Goal: Task Accomplishment & Management: Manage account settings

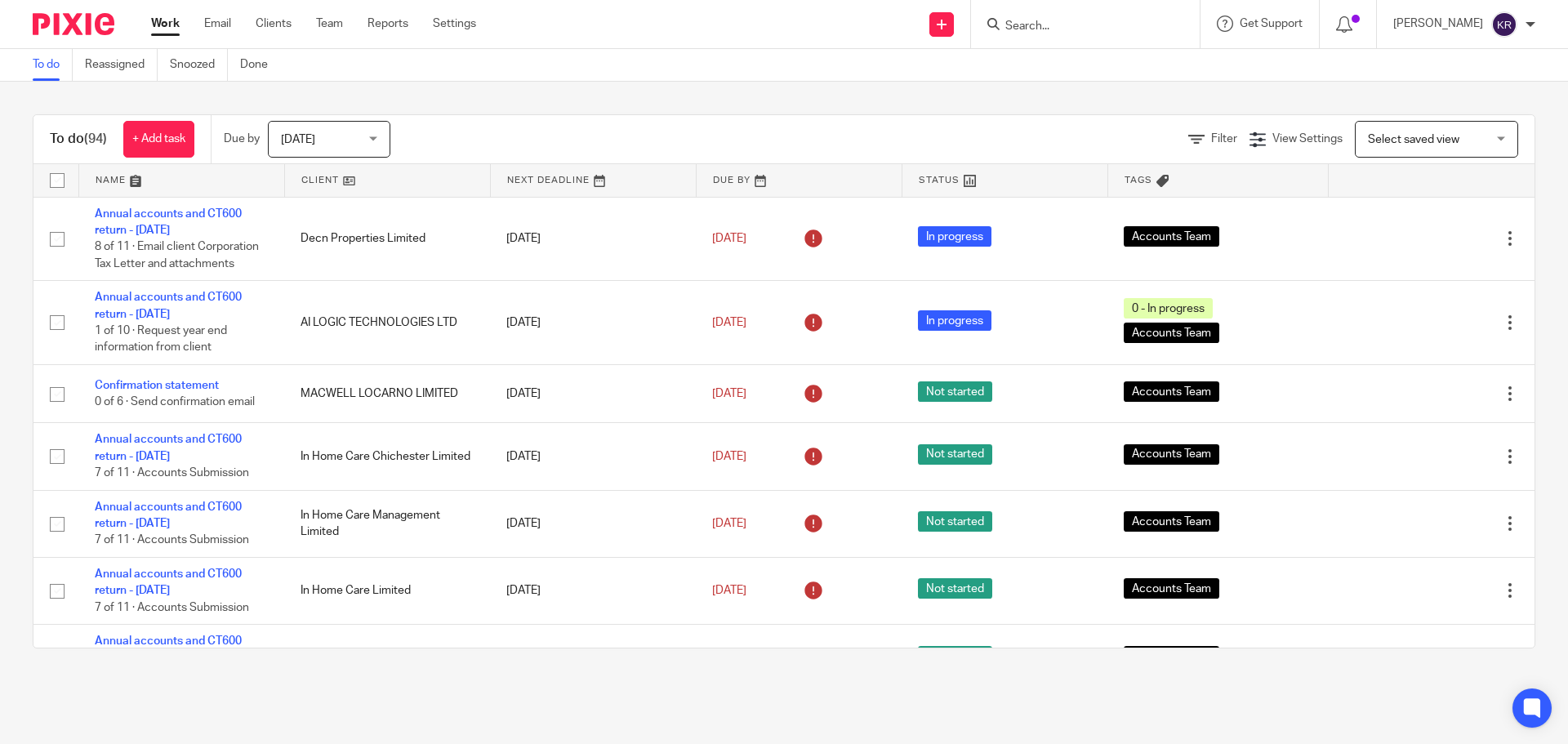
click at [1063, 23] on input "Search" at bounding box center [1077, 27] width 147 height 15
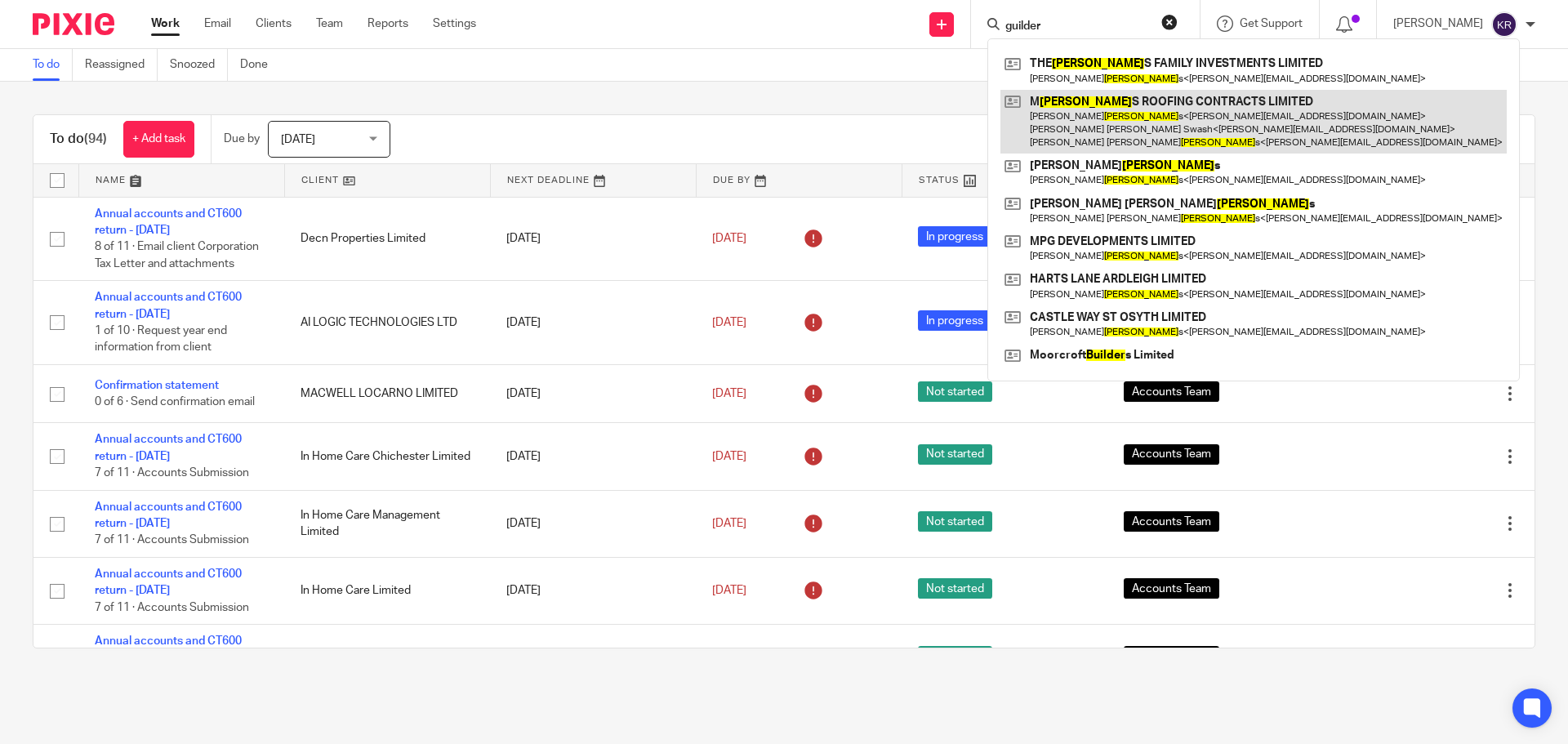
type input "guilder"
click at [1170, 117] on link at bounding box center [1254, 122] width 507 height 65
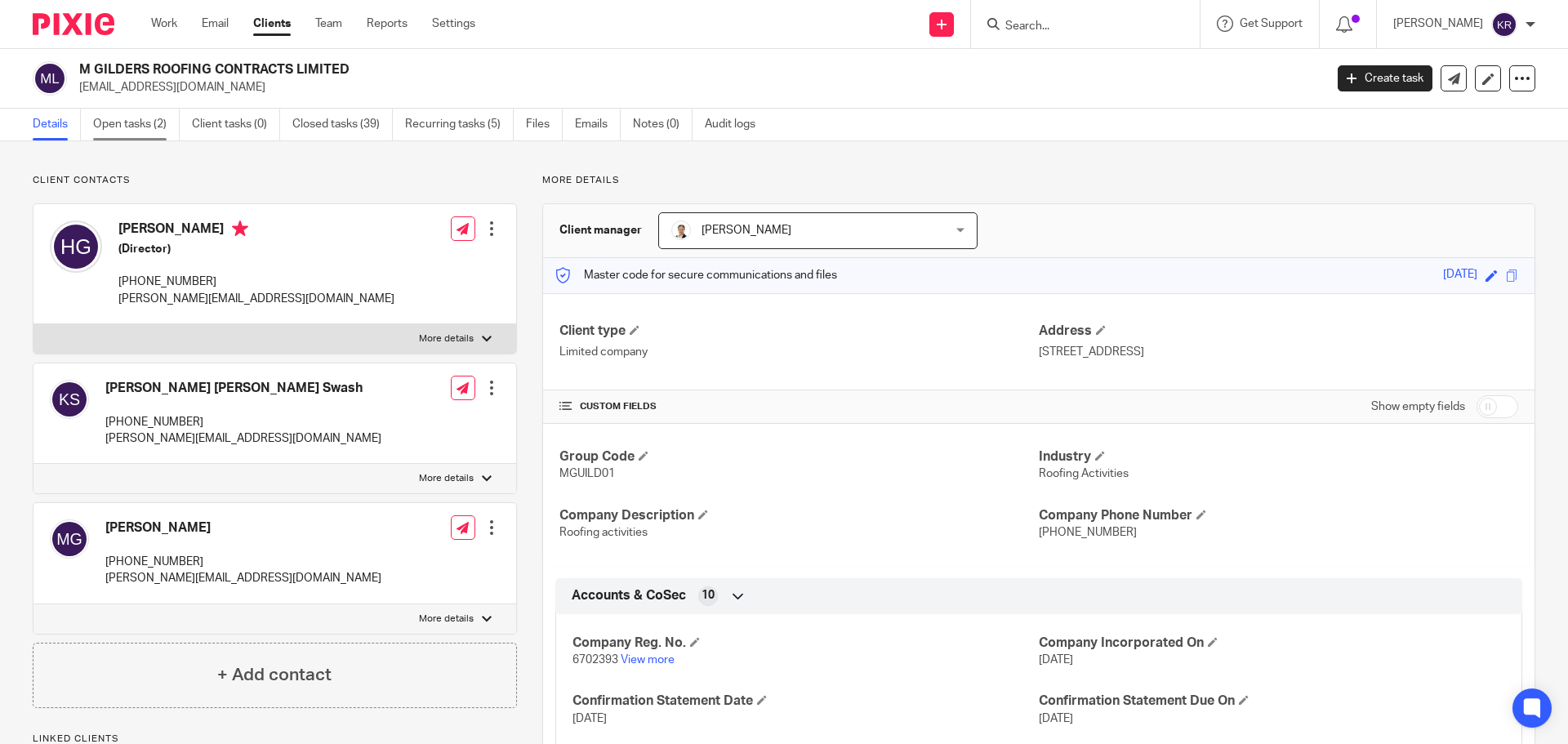
click at [132, 123] on link "Open tasks (2)" at bounding box center [136, 124] width 86 height 32
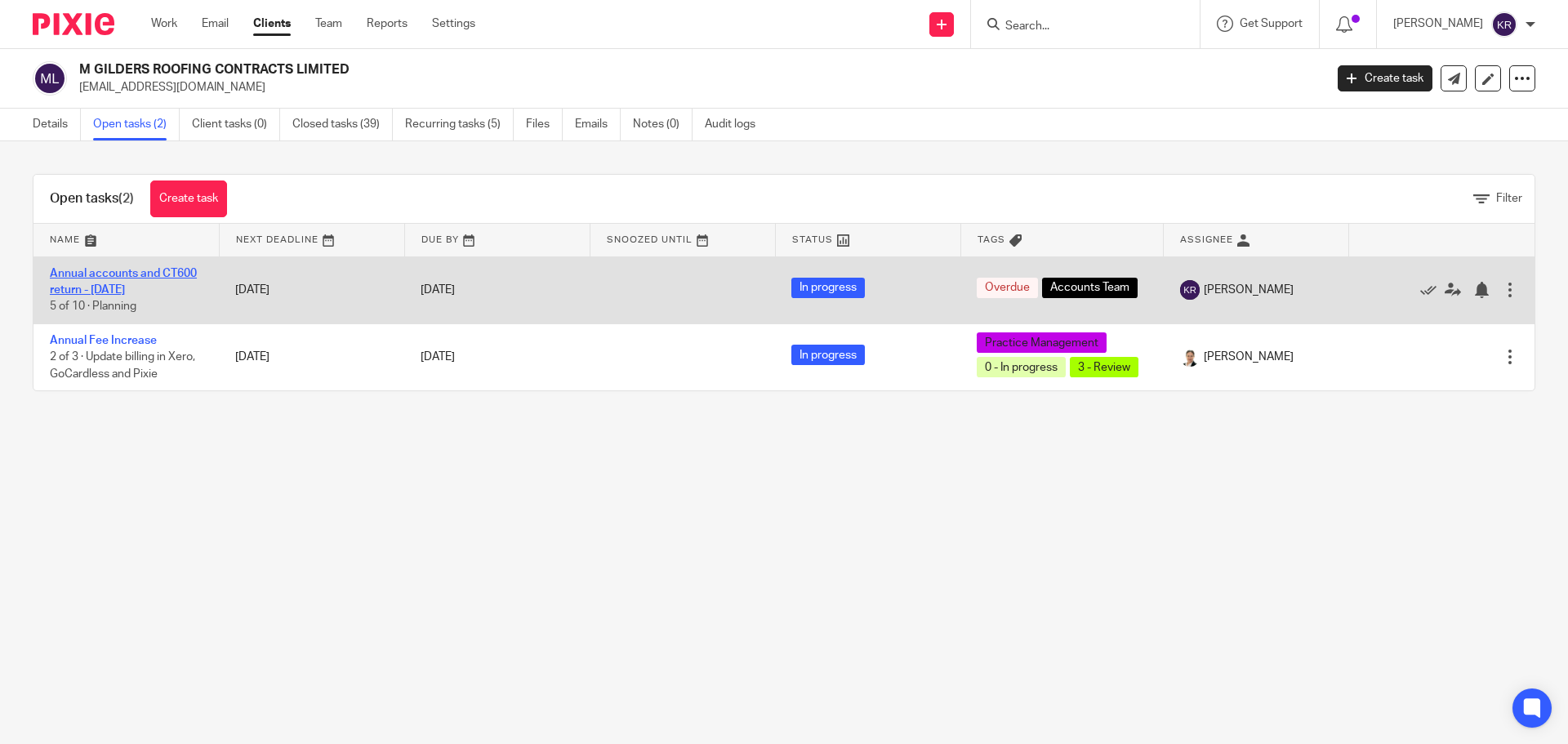
click at [121, 285] on link "Annual accounts and CT600 return - [DATE]" at bounding box center [123, 282] width 147 height 28
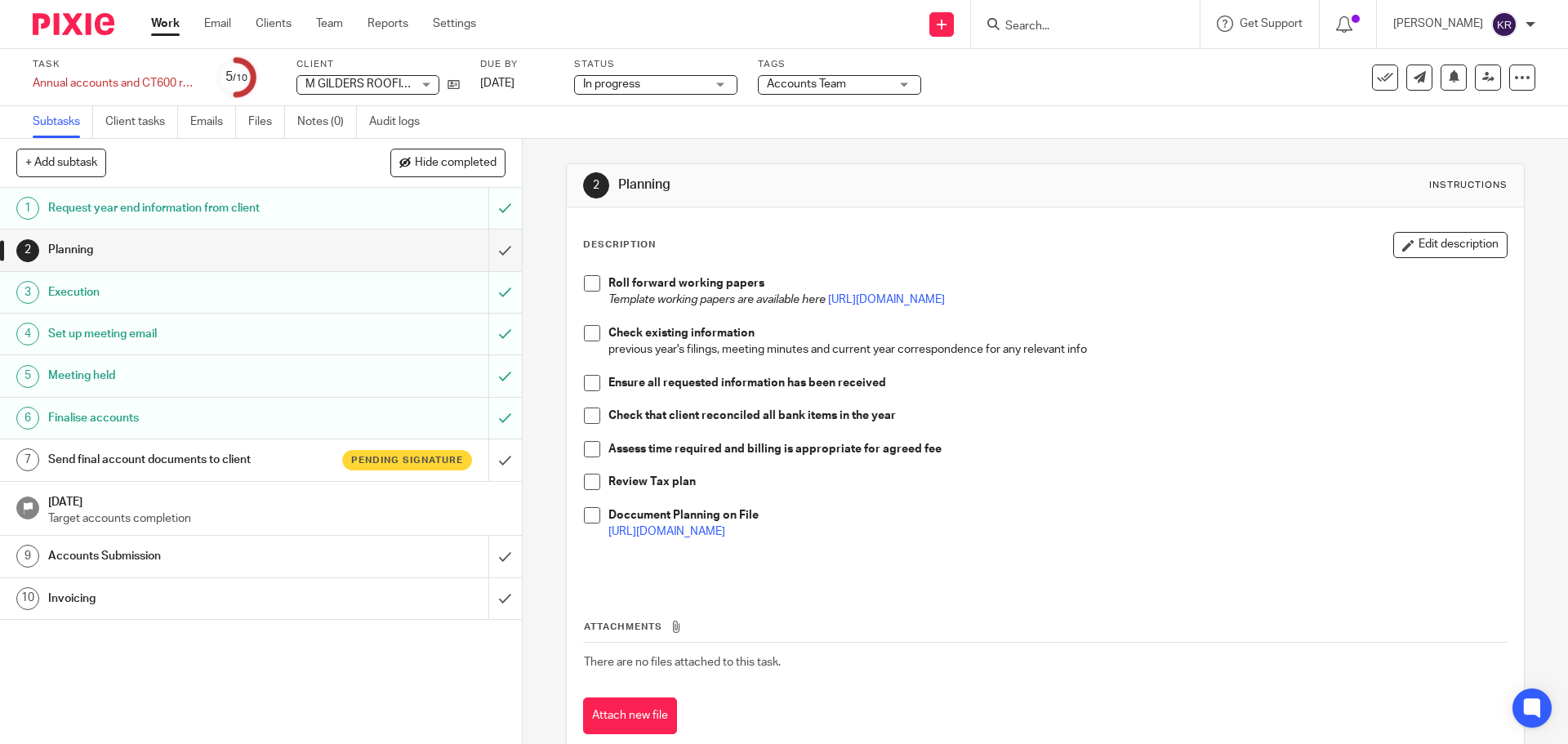
click at [1042, 25] on input "Search" at bounding box center [1077, 27] width 147 height 15
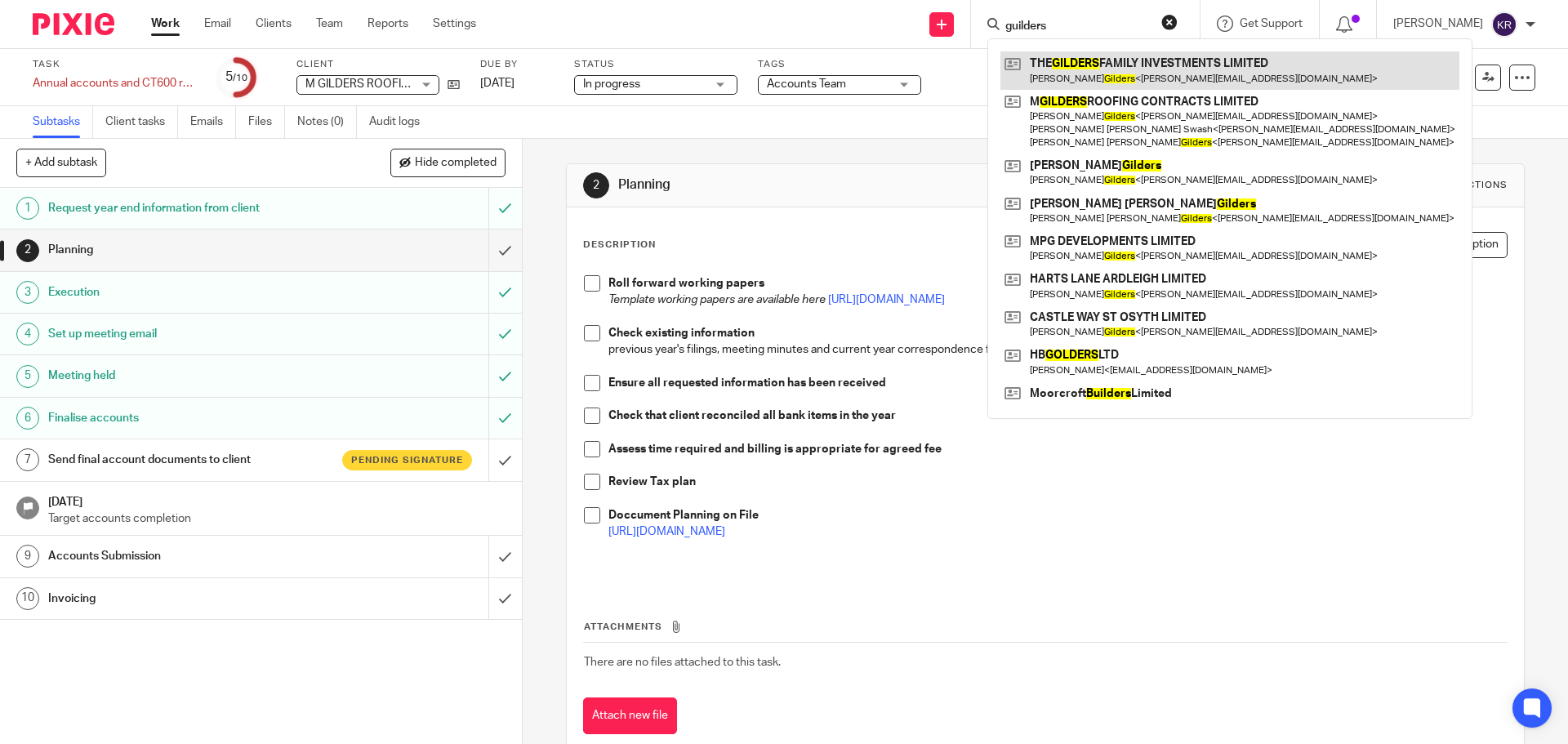
type input "guilders"
click at [1135, 64] on link at bounding box center [1229, 71] width 459 height 38
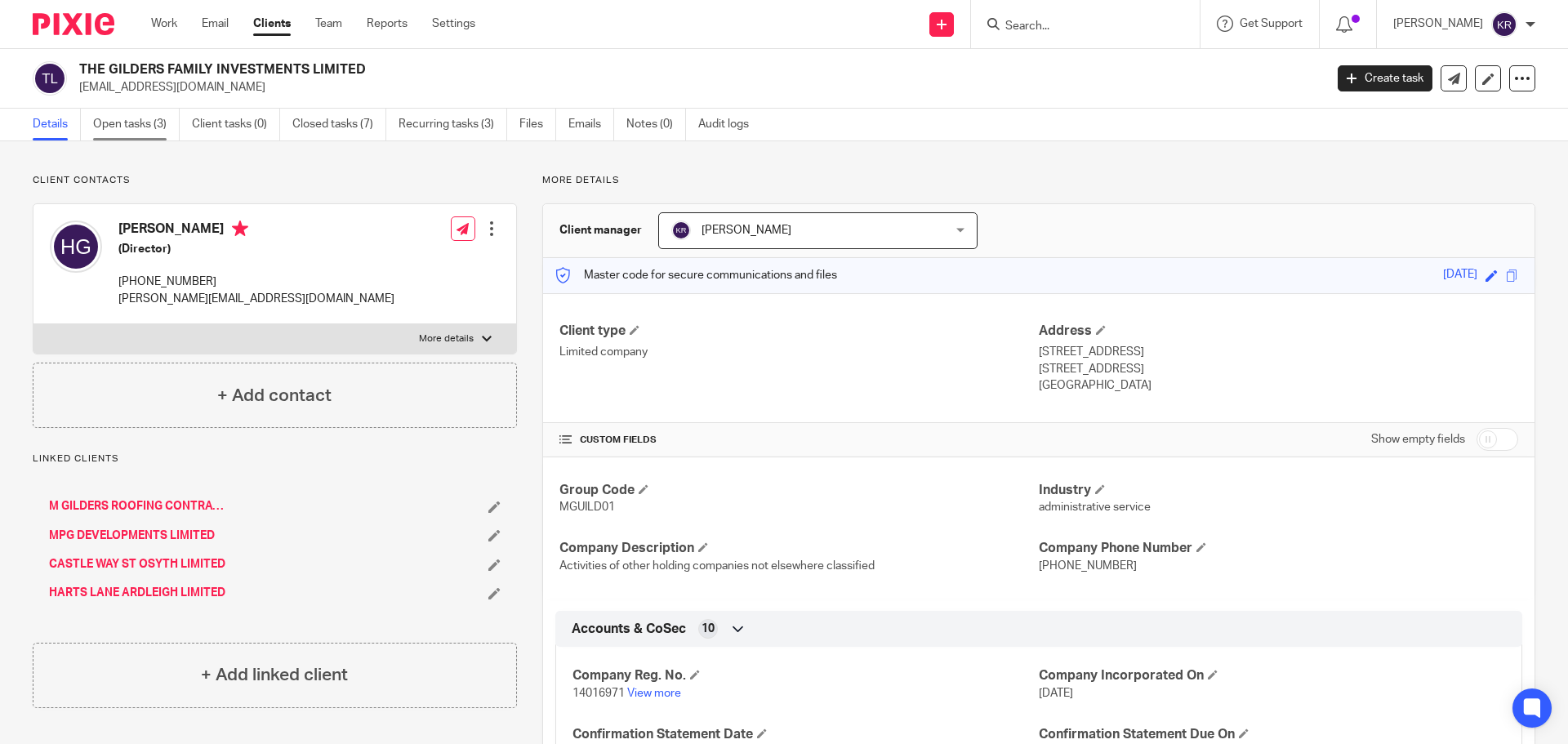
click at [146, 115] on link "Open tasks (3)" at bounding box center [136, 124] width 86 height 32
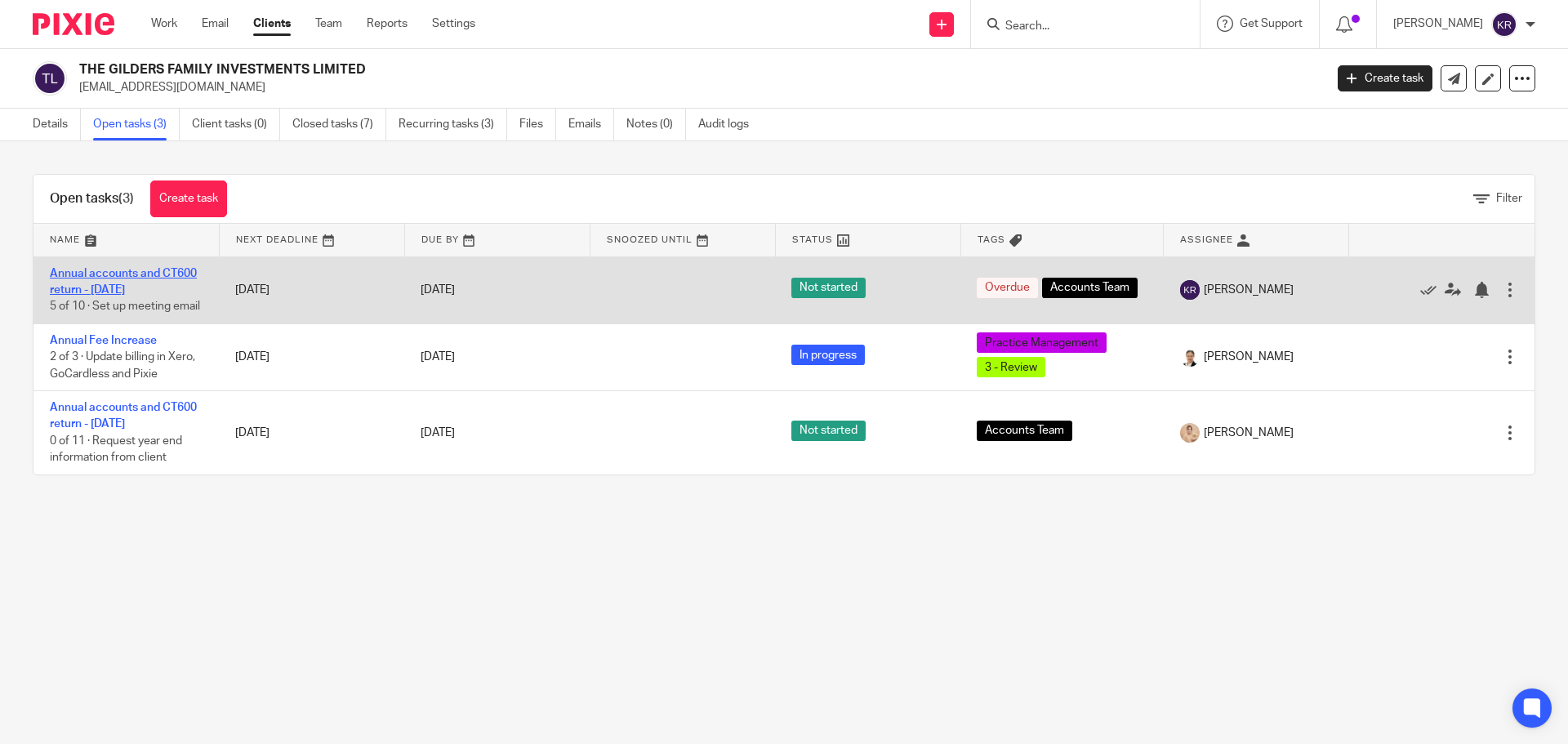
click at [117, 286] on link "Annual accounts and CT600 return - [DATE]" at bounding box center [123, 282] width 147 height 28
